Goal: Task Accomplishment & Management: Complete application form

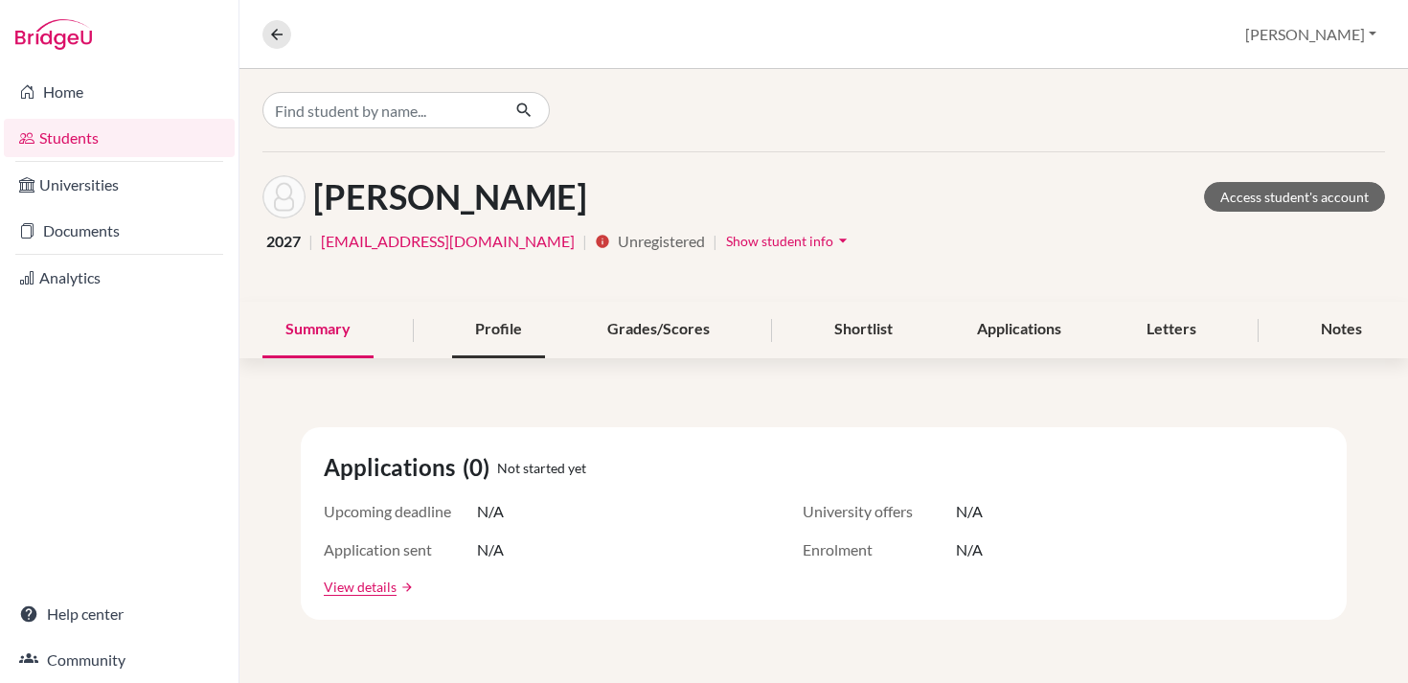
click at [487, 332] on div "Profile" at bounding box center [498, 330] width 93 height 57
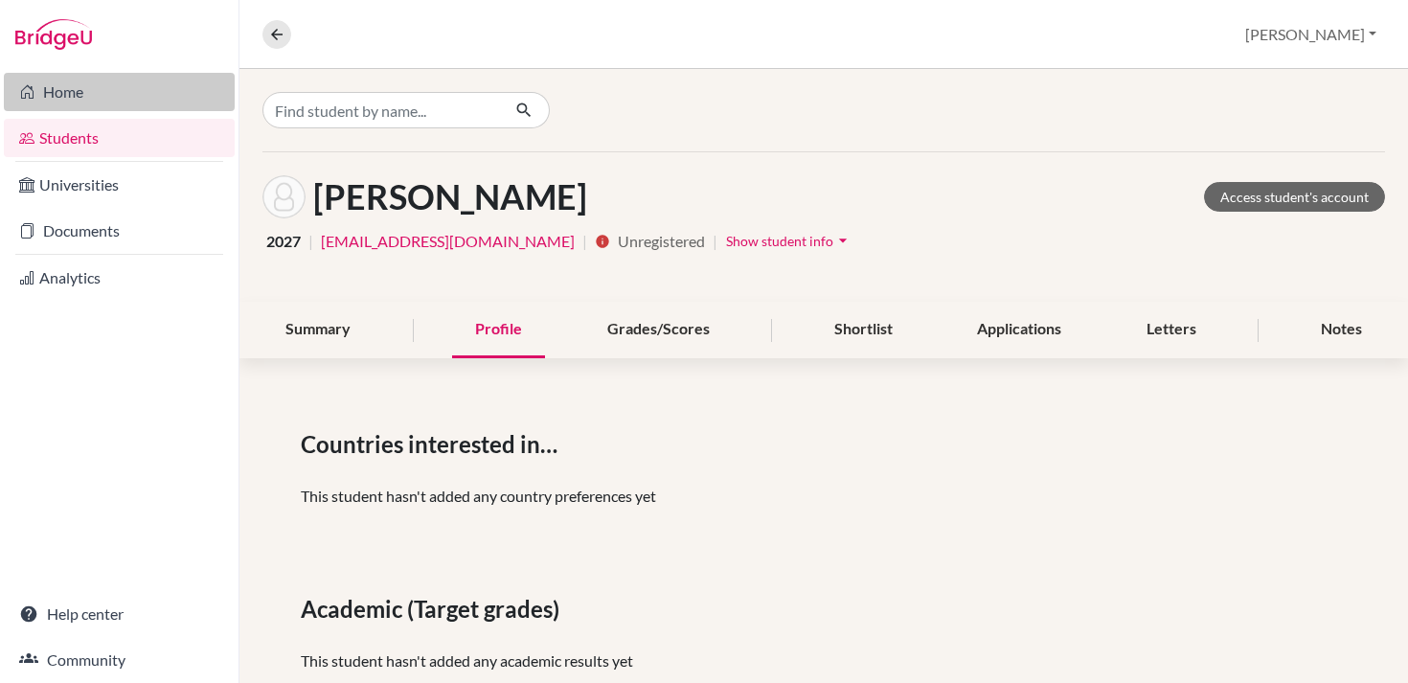
click at [57, 89] on link "Home" at bounding box center [119, 92] width 231 height 38
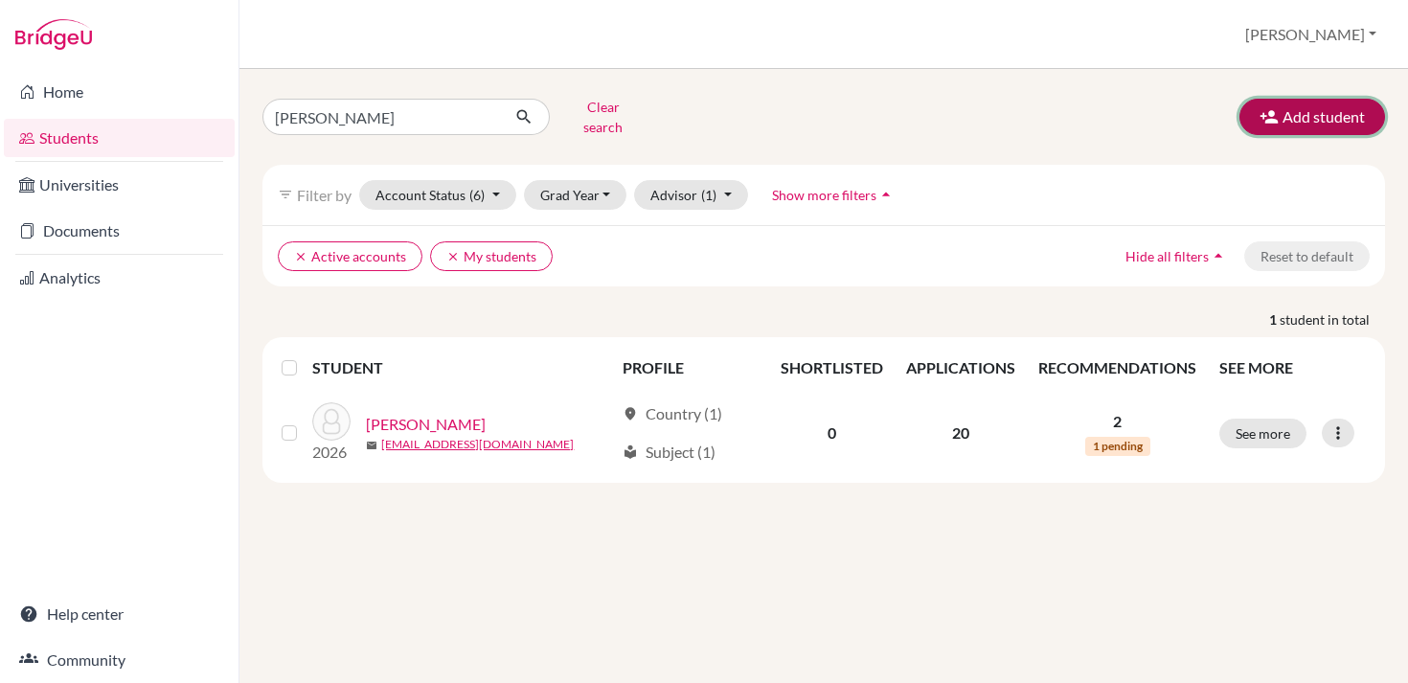
click at [1252, 119] on button "Add student" at bounding box center [1312, 117] width 146 height 36
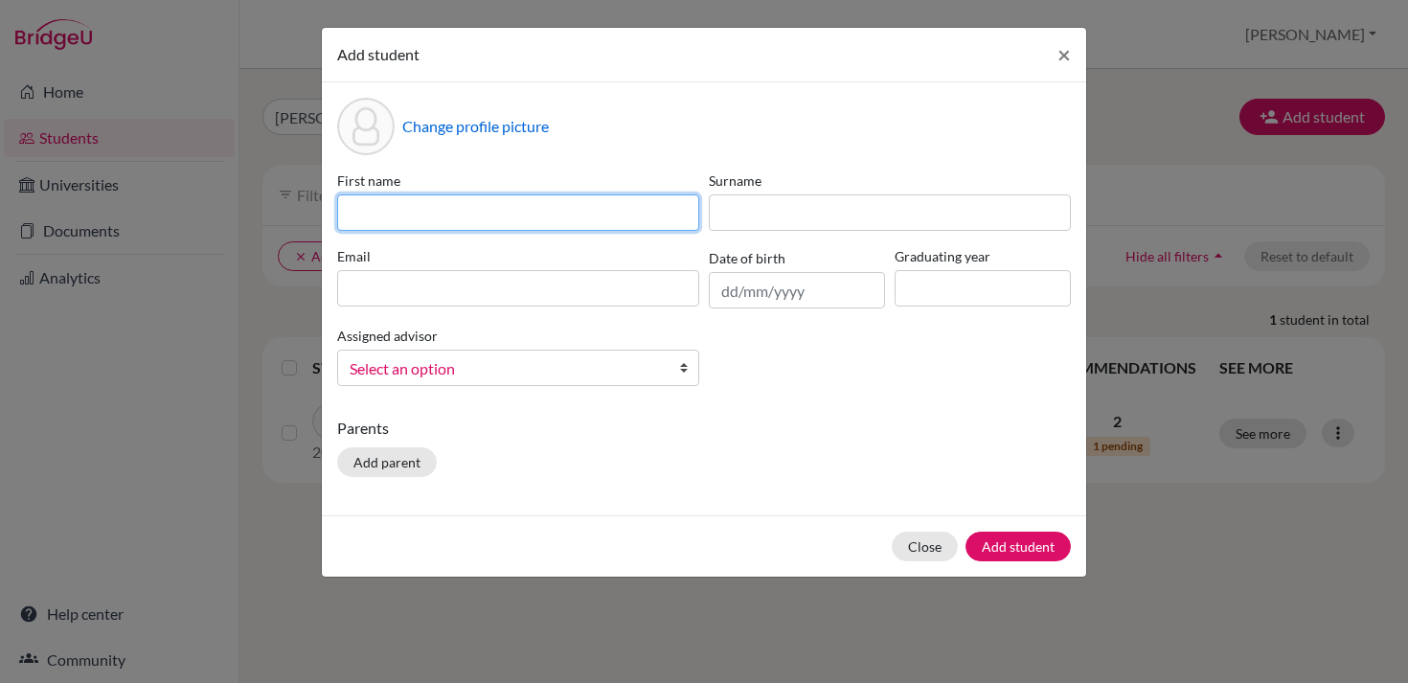
click at [440, 211] on input at bounding box center [518, 212] width 362 height 36
type input "P"
type input "Yein"
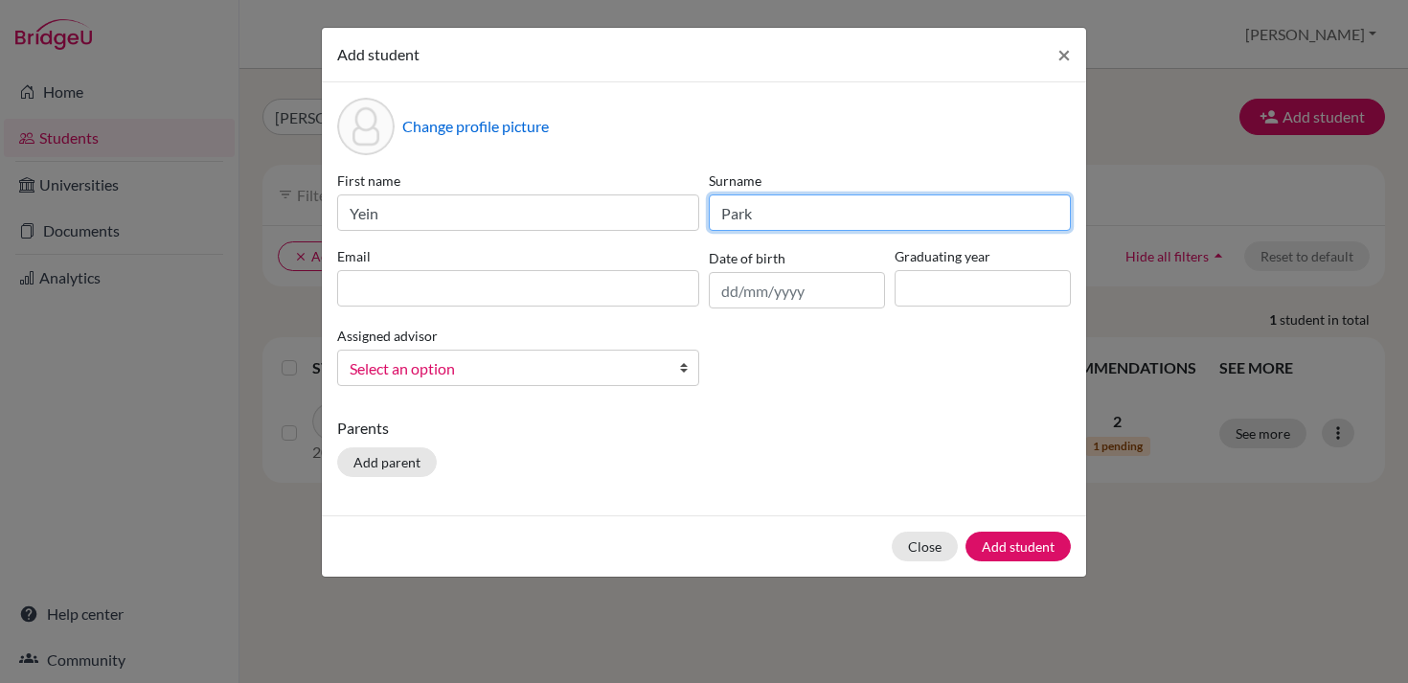
type input "Park"
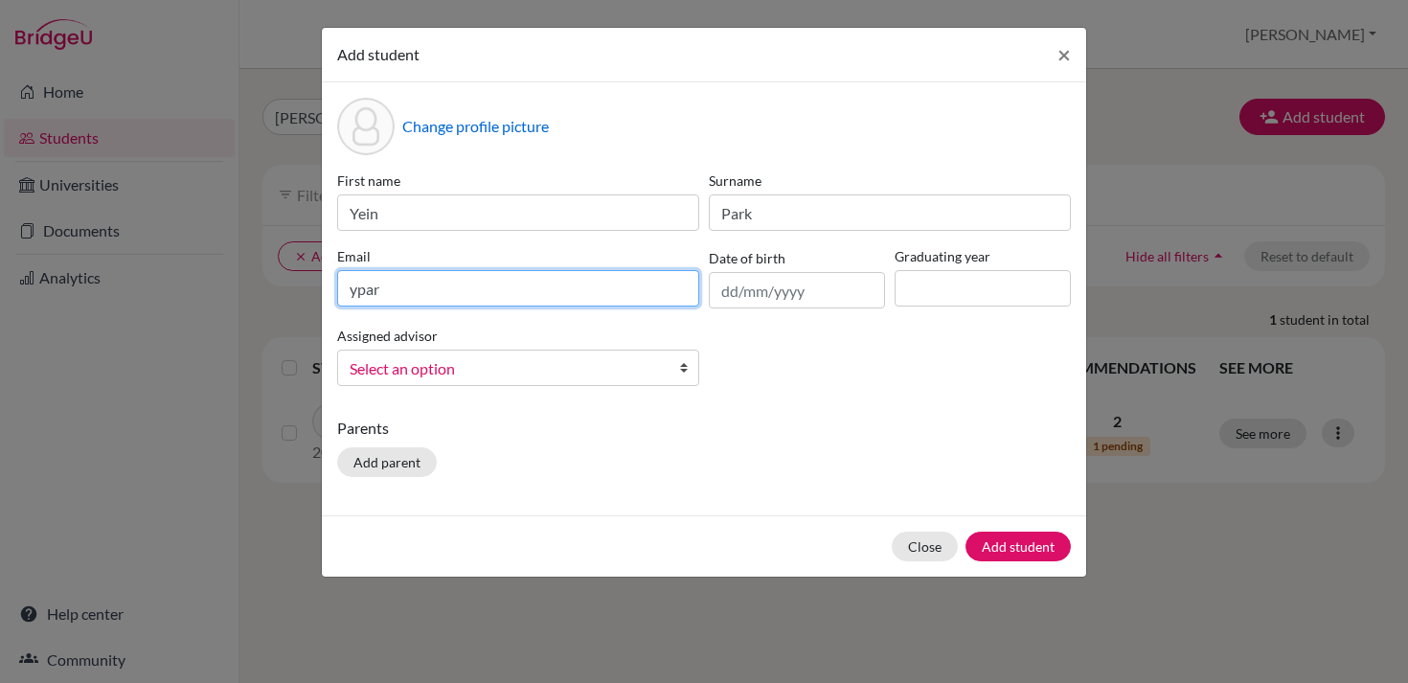
type input "ypark@cas.ac.ma"
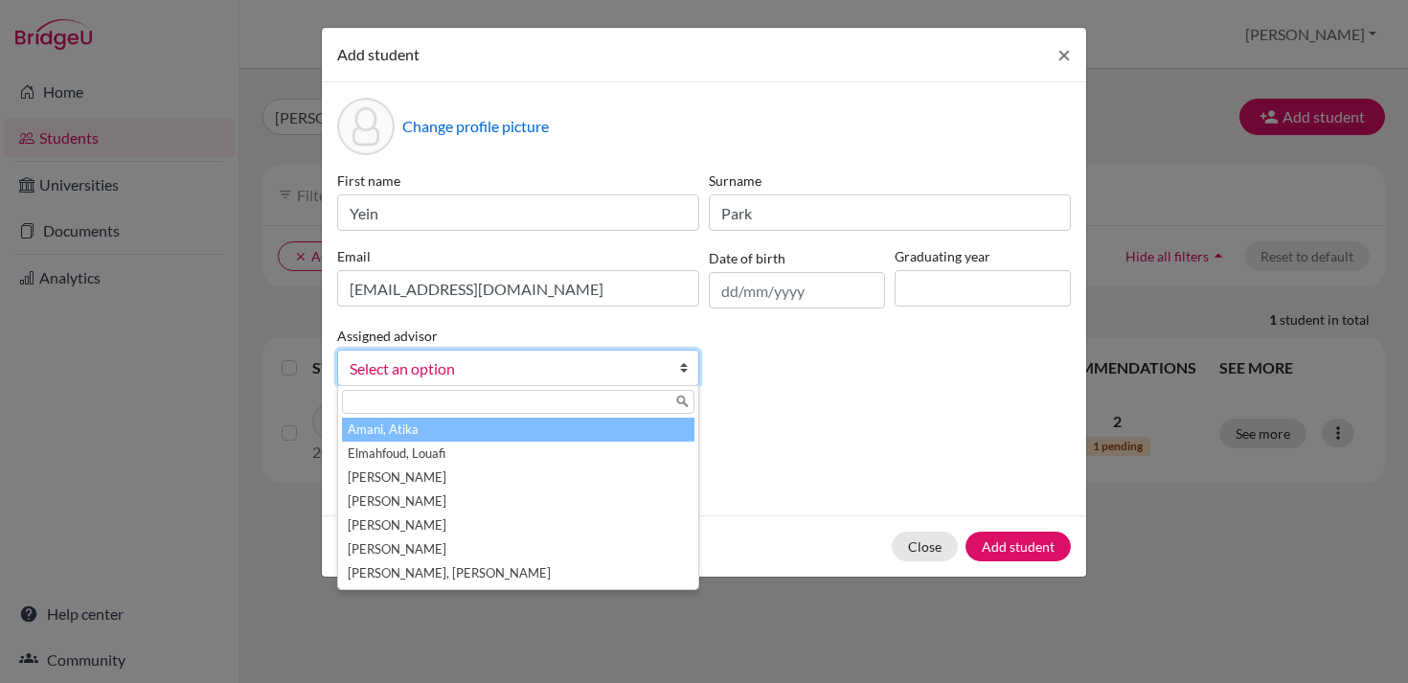
click at [453, 375] on span "Select an option" at bounding box center [506, 368] width 312 height 25
click at [904, 352] on div "First name Yein Surname Park Email ypark@cas.ac.ma Date of birth Graduating yea…" at bounding box center [703, 285] width 743 height 231
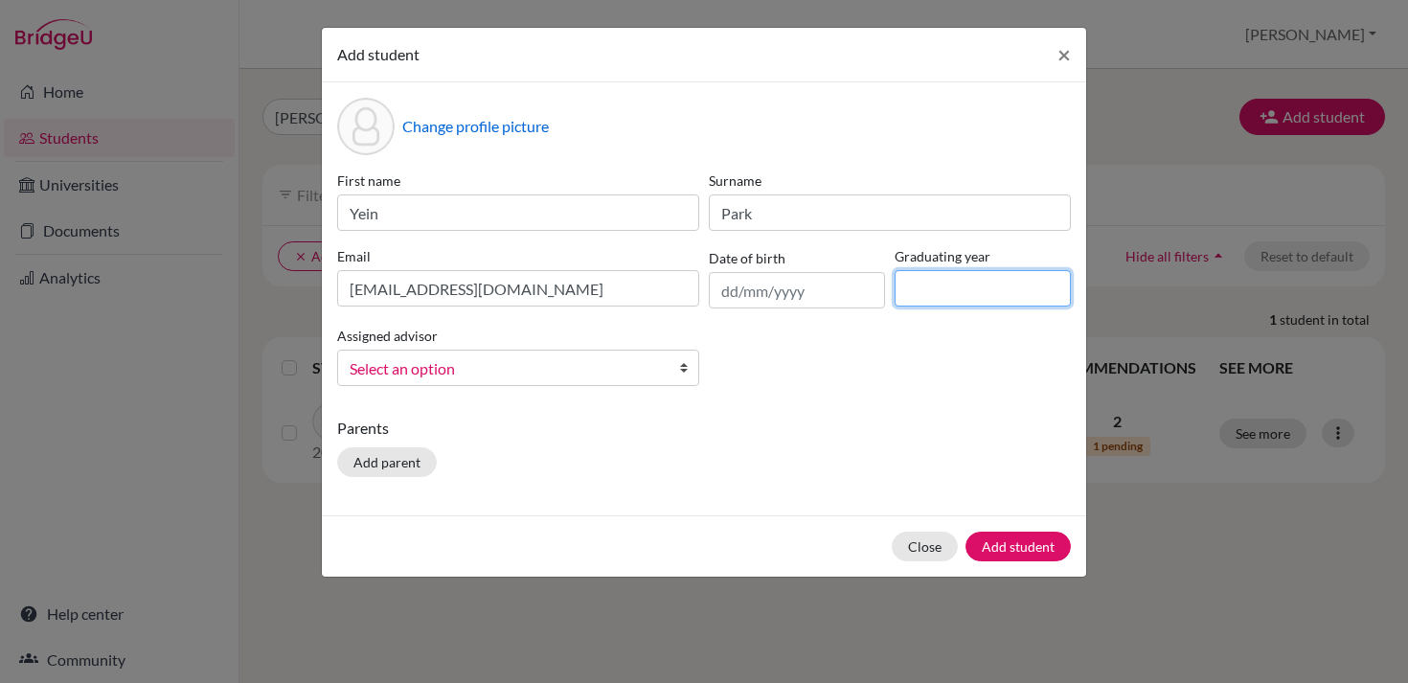
click at [923, 293] on input at bounding box center [983, 288] width 176 height 36
type input "2027"
click at [858, 390] on div "First name Yein Surname Park Email ypark@cas.ac.ma Date of birth Graduating yea…" at bounding box center [703, 285] width 743 height 231
click at [990, 548] on button "Add student" at bounding box center [1018, 547] width 105 height 30
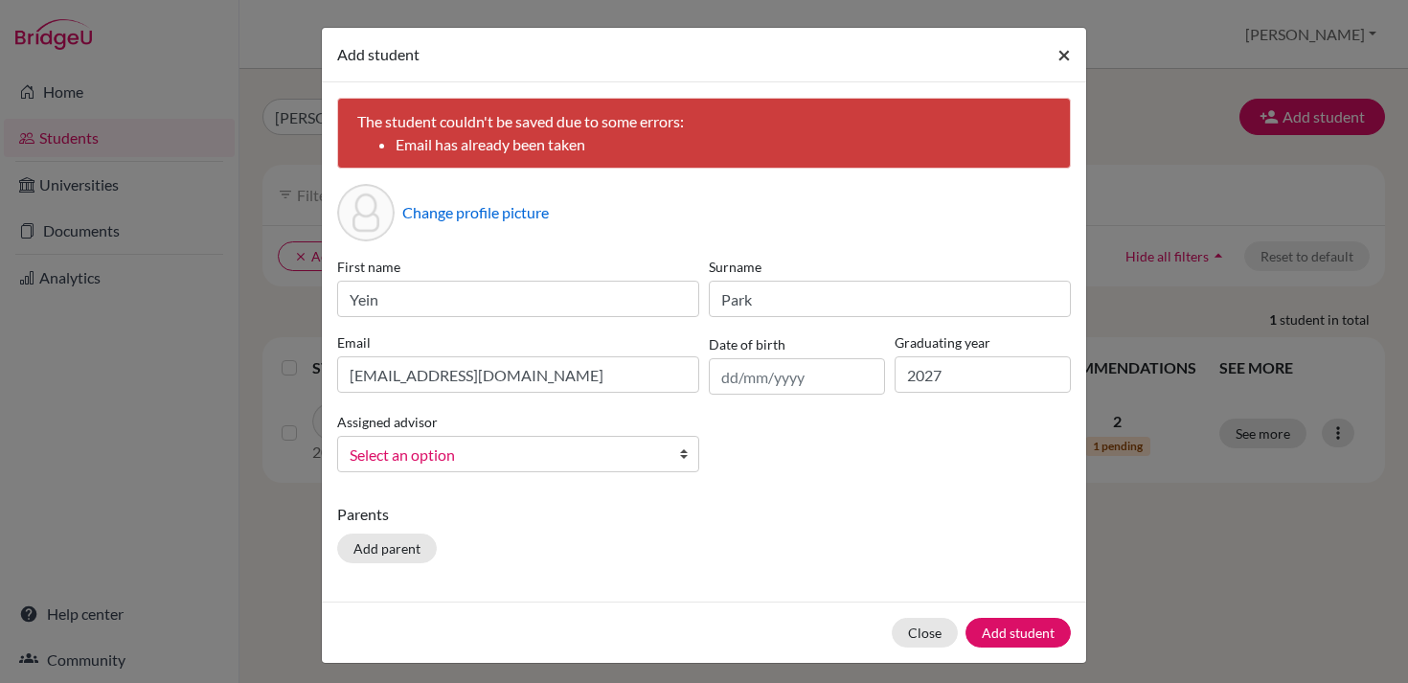
click at [1068, 56] on span "×" at bounding box center [1063, 54] width 13 height 28
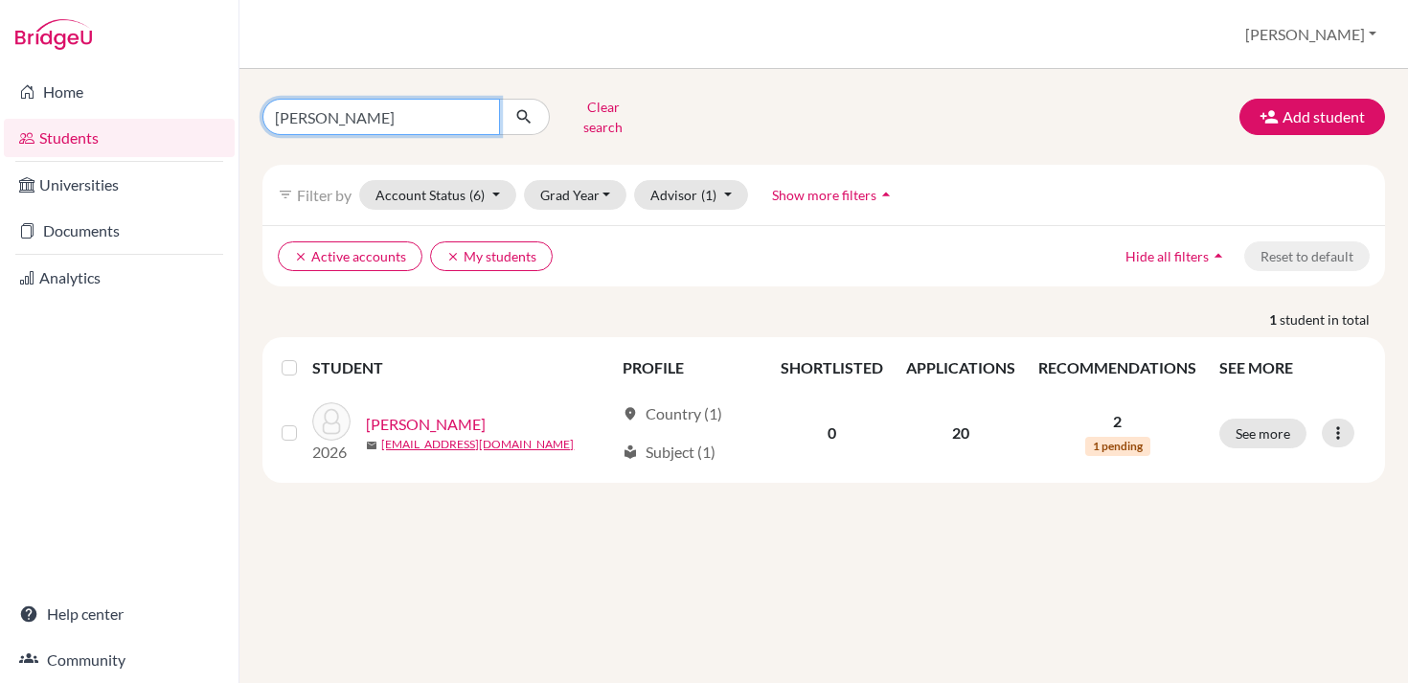
click at [480, 111] on input "yann" at bounding box center [381, 117] width 238 height 36
type input "yein"
click at [516, 109] on icon "submit" at bounding box center [523, 116] width 19 height 19
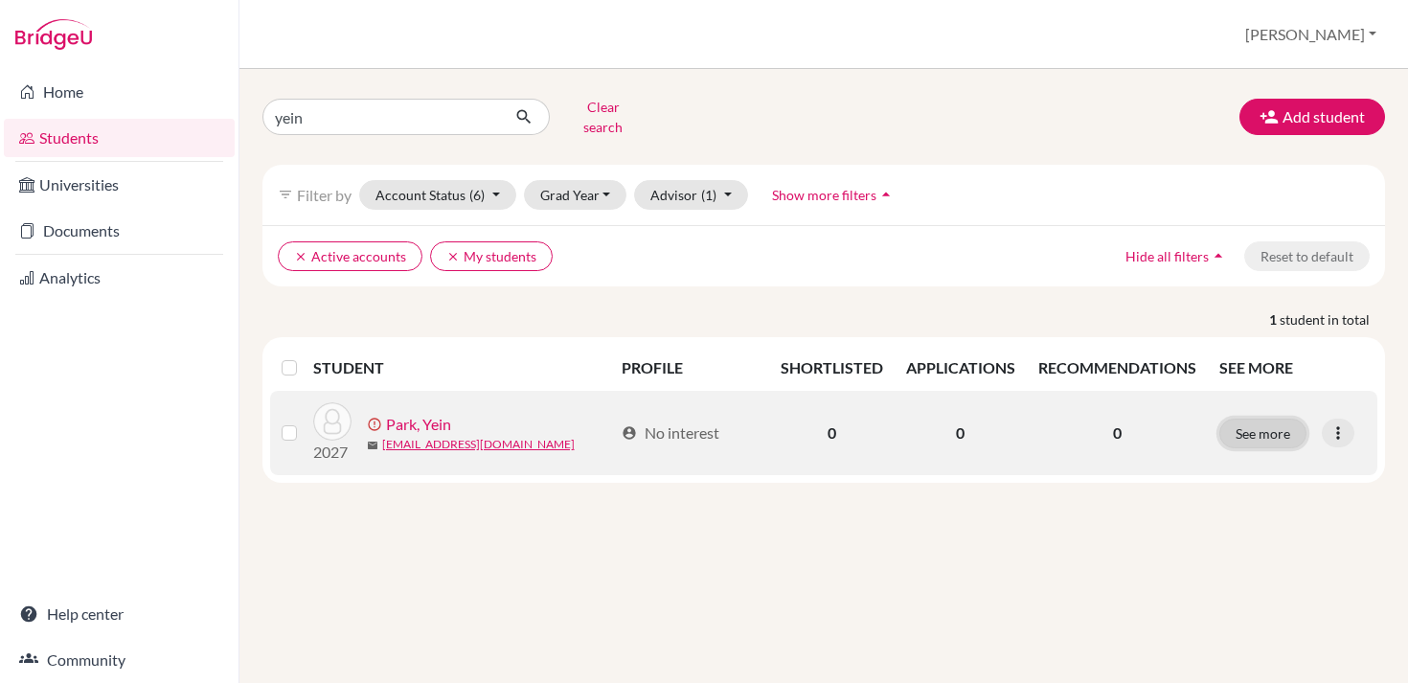
click at [1262, 419] on button "See more" at bounding box center [1262, 434] width 87 height 30
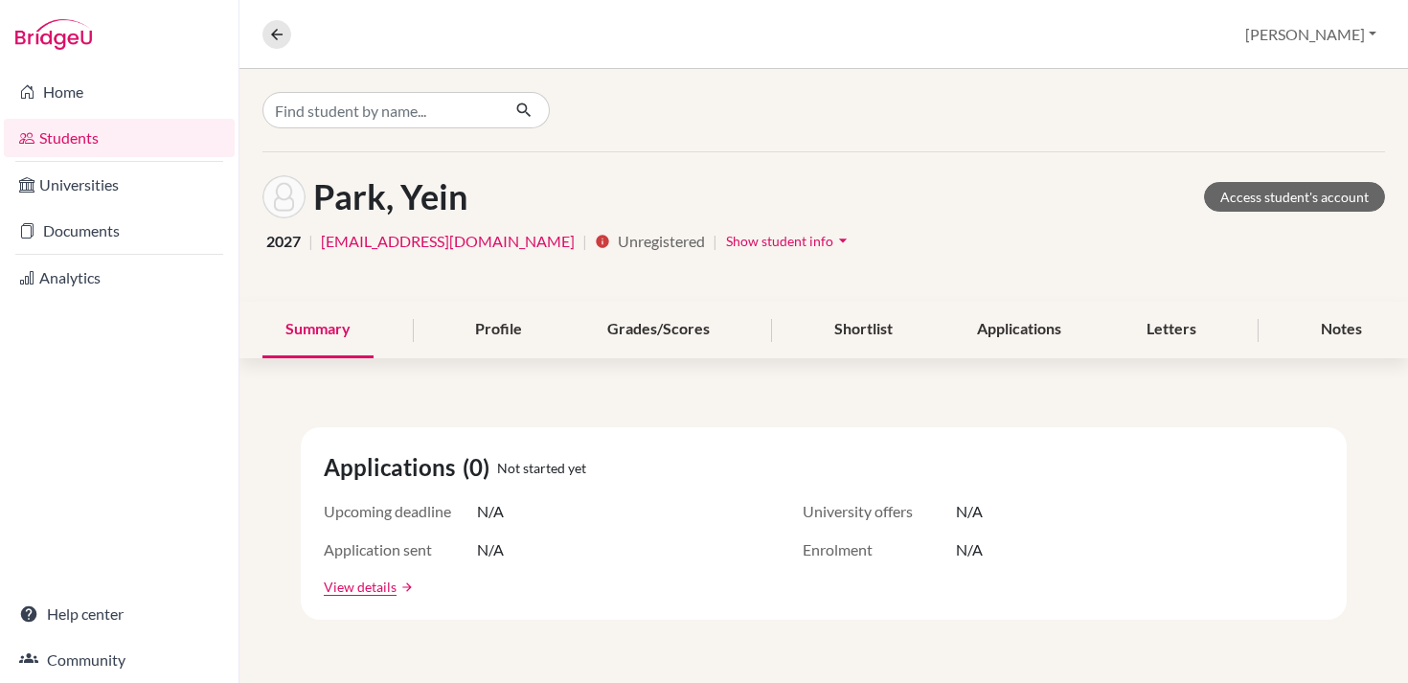
click at [726, 240] on span "Show student info" at bounding box center [779, 241] width 107 height 16
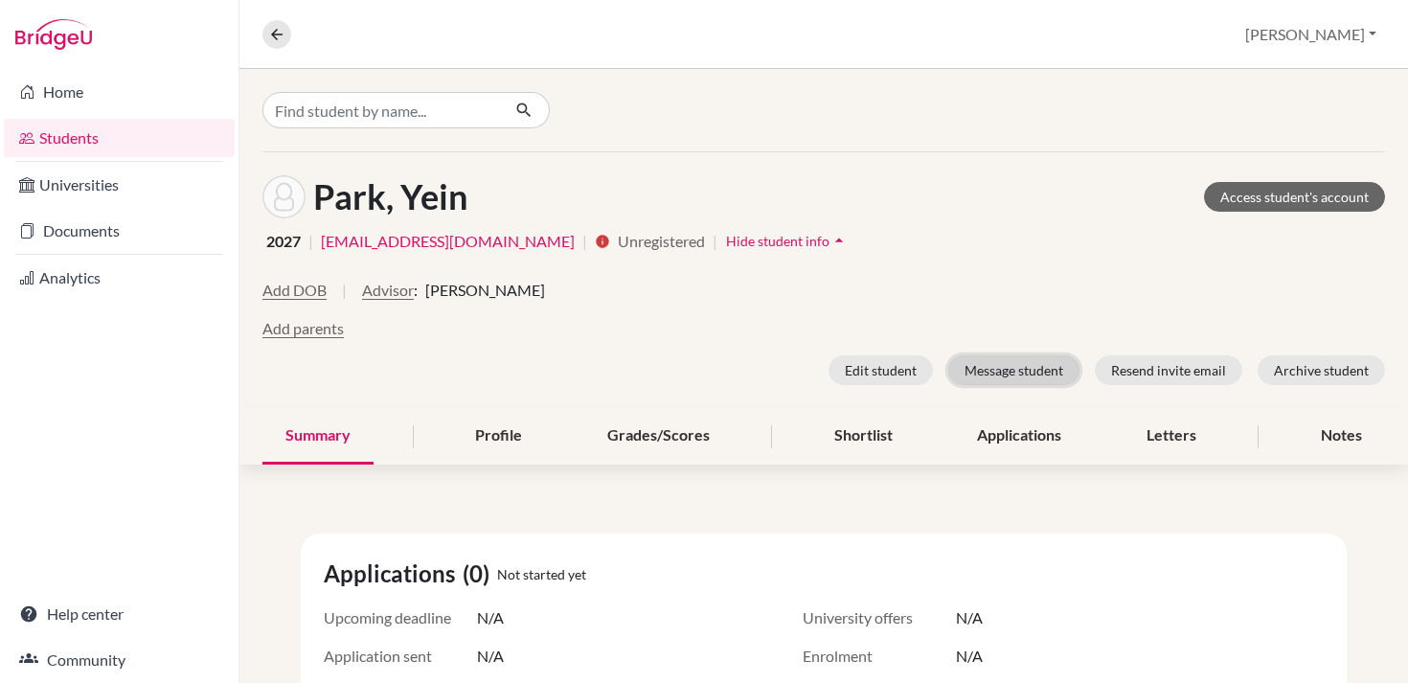
click at [991, 374] on button "Message student" at bounding box center [1013, 370] width 131 height 30
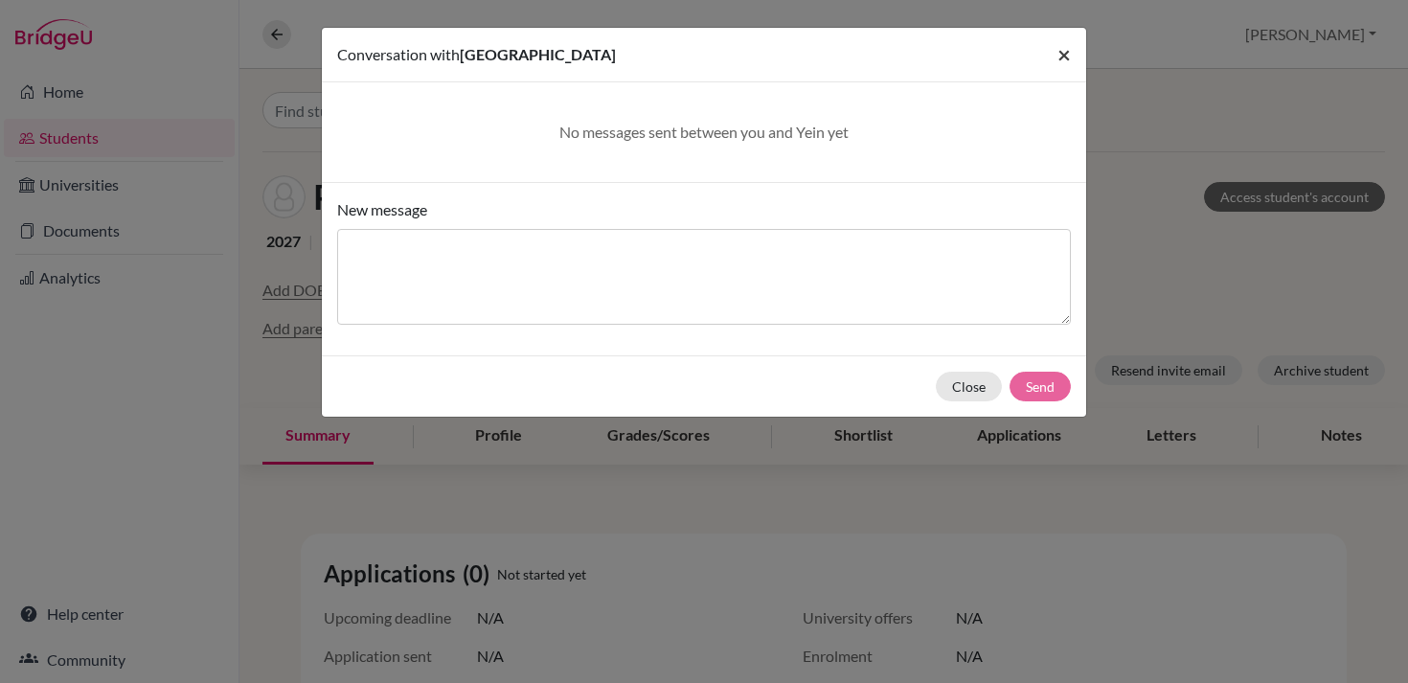
click at [1061, 50] on span "×" at bounding box center [1063, 54] width 13 height 28
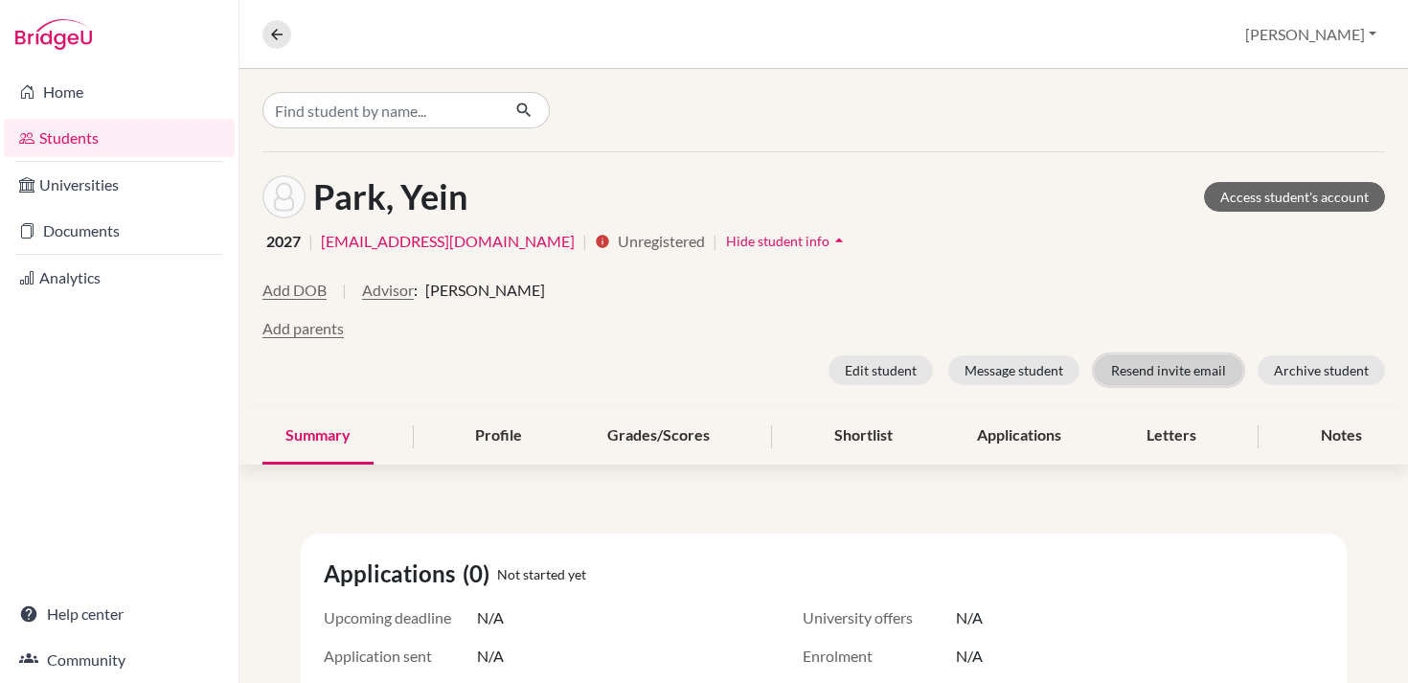
click at [1196, 377] on button "Resend invite email" at bounding box center [1169, 370] width 148 height 30
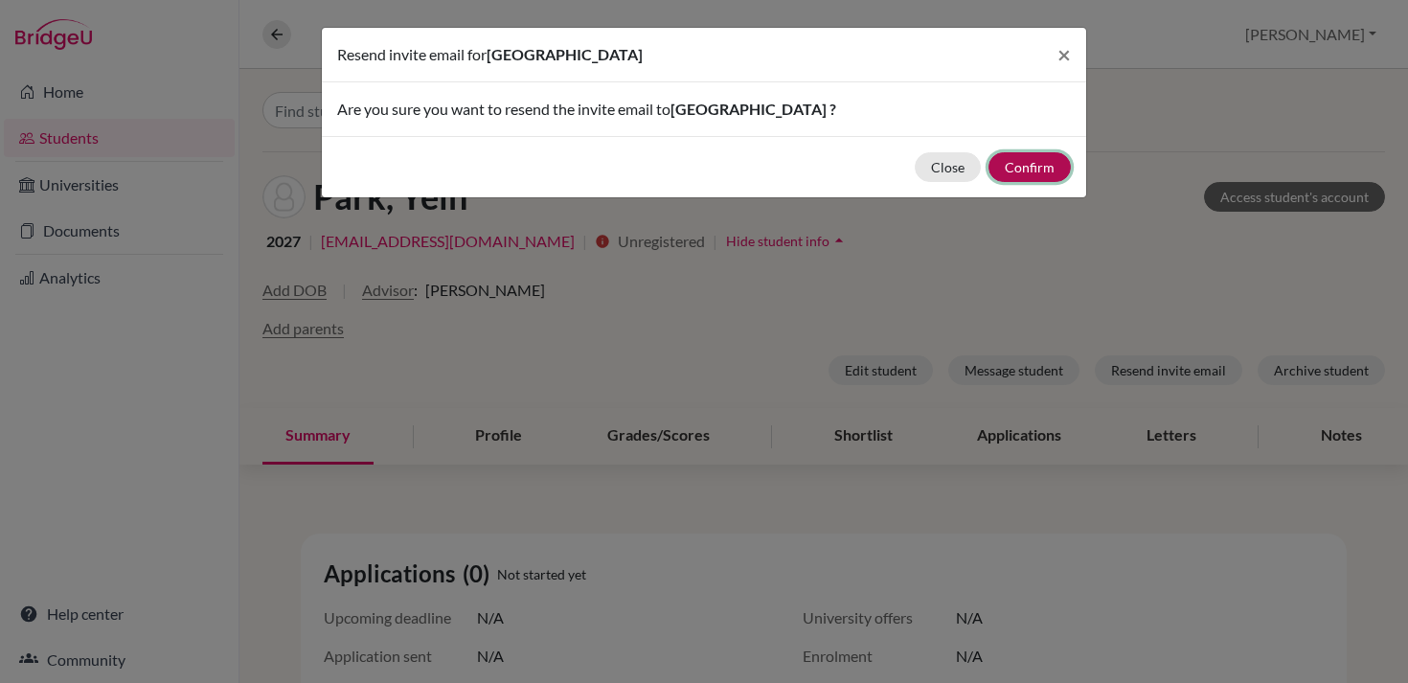
click at [1048, 171] on button "Confirm" at bounding box center [1029, 167] width 82 height 30
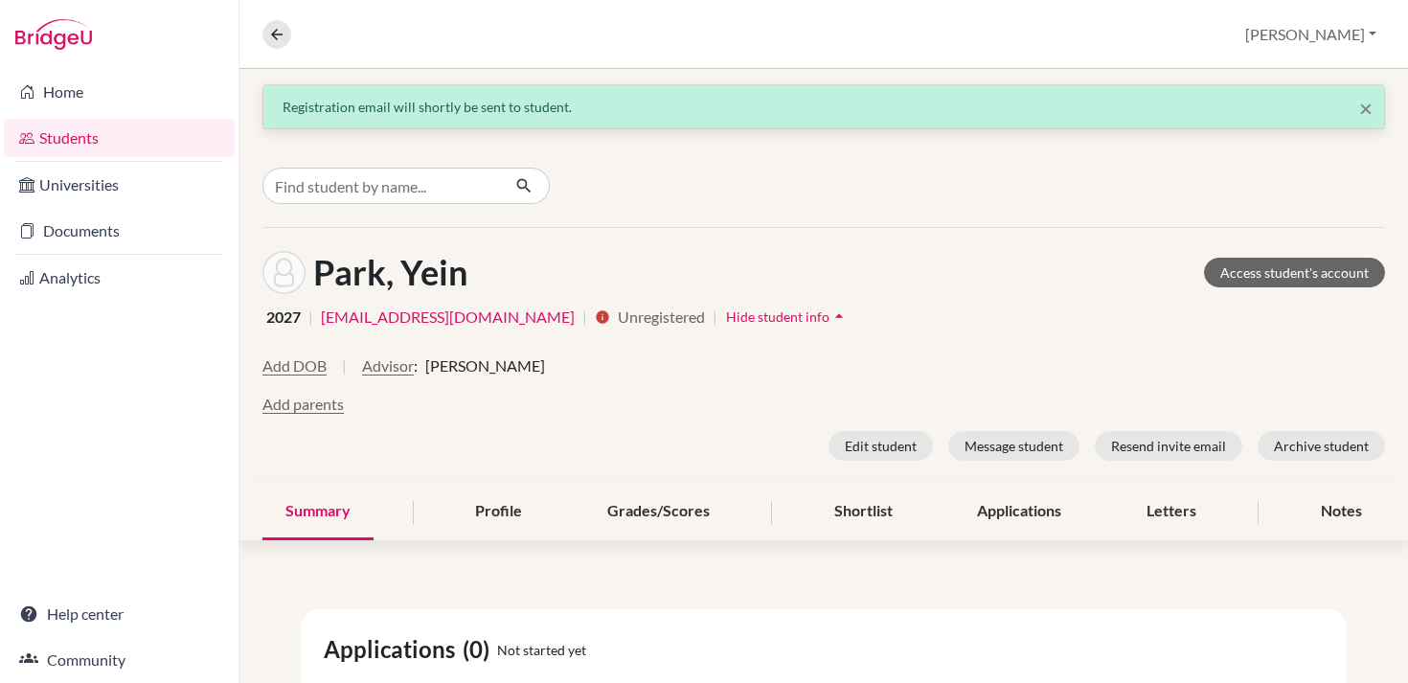
click at [101, 133] on link "Students" at bounding box center [119, 138] width 231 height 38
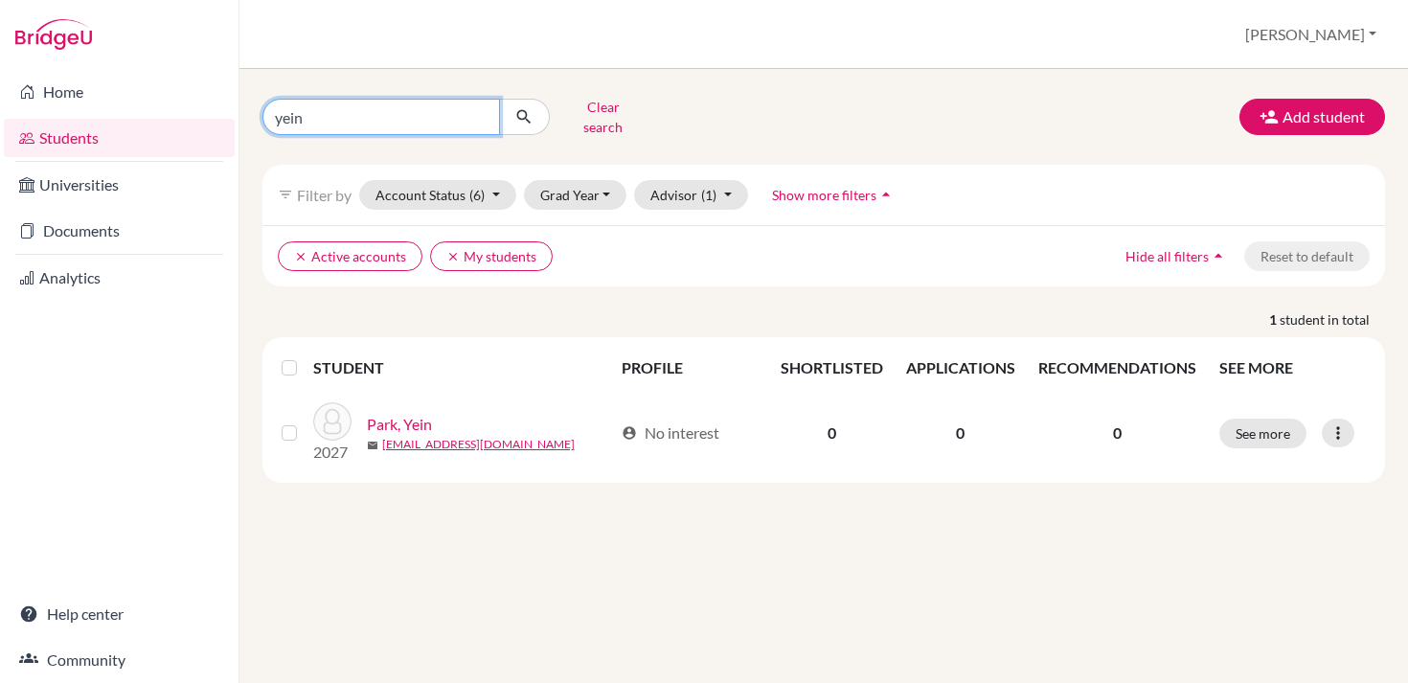
click at [477, 108] on input "yein" at bounding box center [381, 117] width 238 height 36
click at [451, 116] on input "Find student by name..." at bounding box center [381, 117] width 238 height 36
click at [499, 99] on button "submit" at bounding box center [524, 117] width 51 height 36
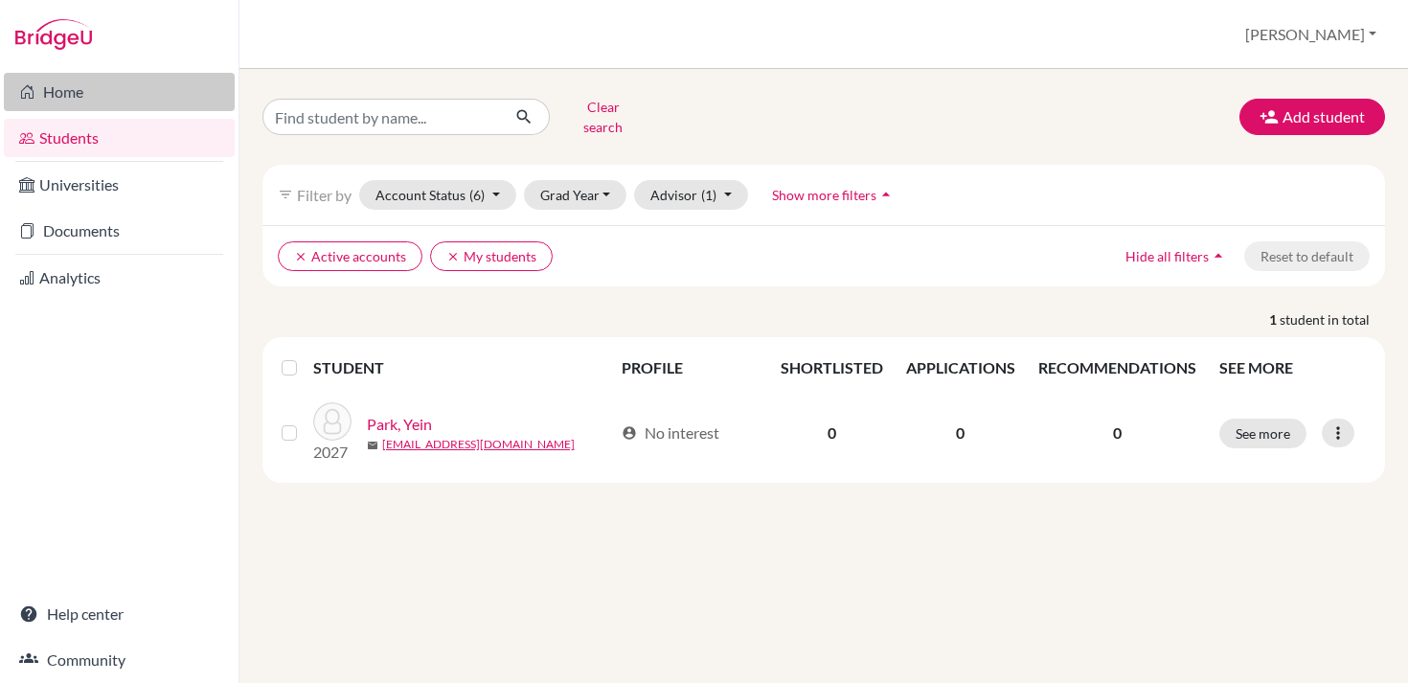
click at [143, 97] on link "Home" at bounding box center [119, 92] width 231 height 38
